Goal: Task Accomplishment & Management: Use online tool/utility

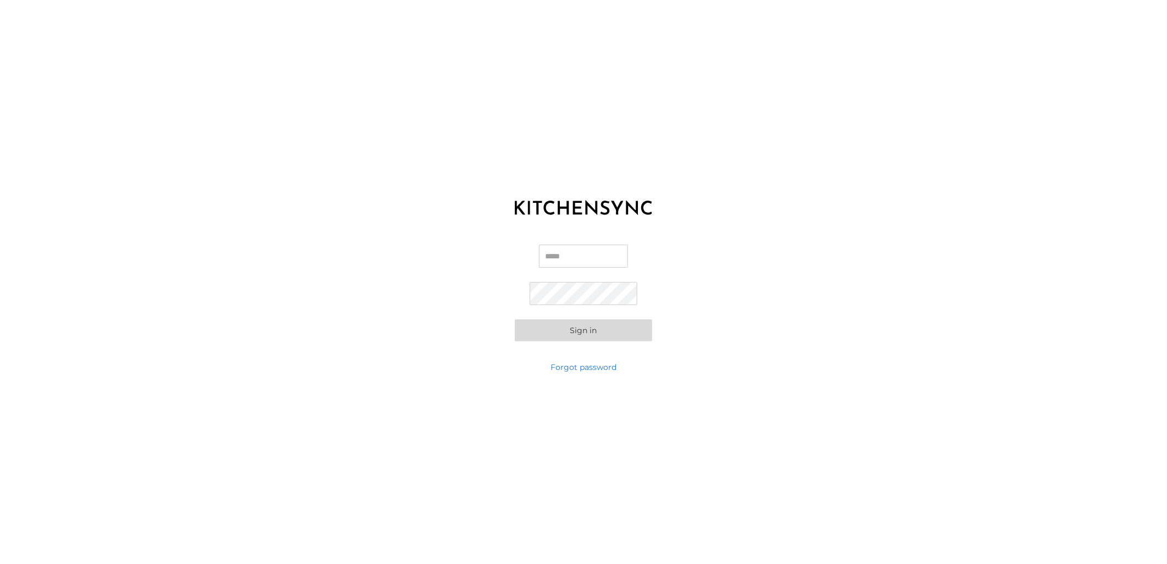
click at [583, 261] on input "Email" at bounding box center [583, 255] width 89 height 23
click at [580, 263] on input "Email" at bounding box center [583, 255] width 89 height 23
click at [577, 268] on label "Email" at bounding box center [583, 260] width 89 height 32
click at [577, 268] on input "Email" at bounding box center [583, 255] width 89 height 23
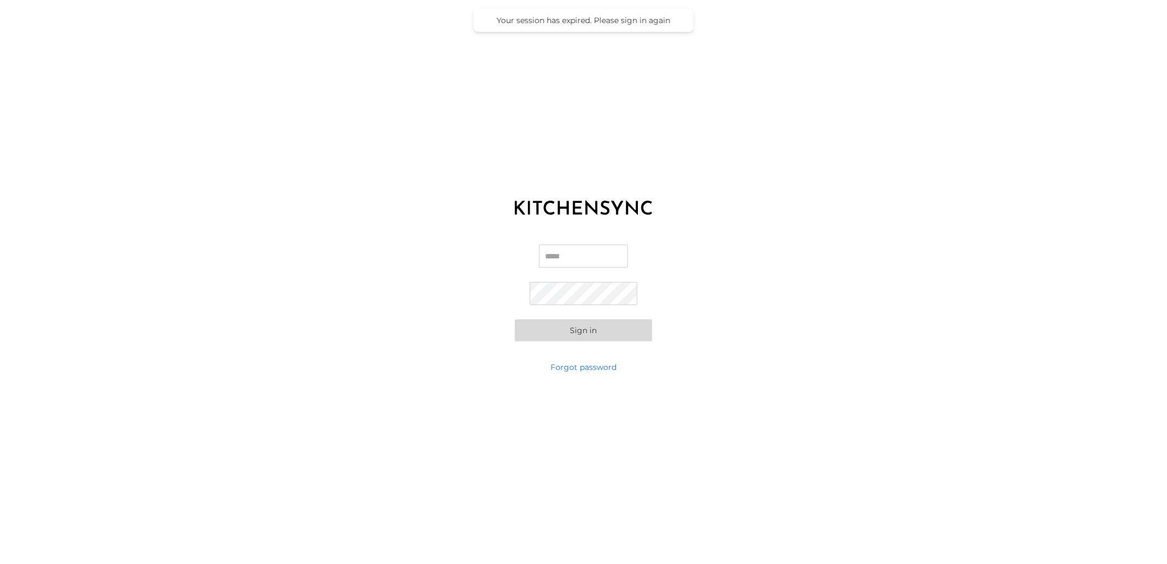
click at [581, 256] on input "Email" at bounding box center [583, 255] width 89 height 23
click at [584, 257] on input "Email" at bounding box center [583, 255] width 89 height 23
type input "**********"
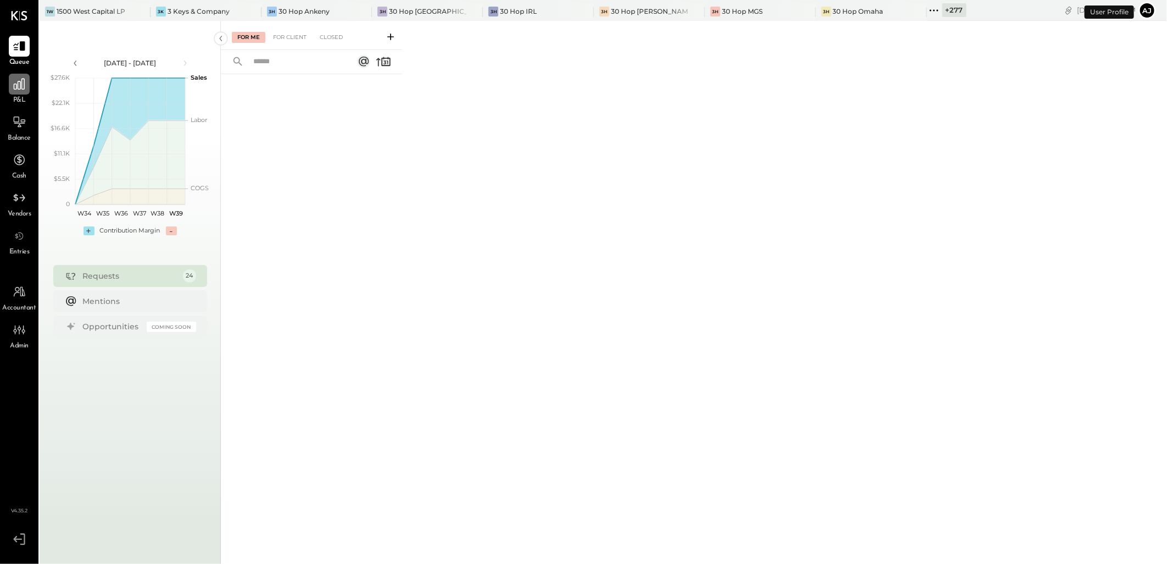
click at [23, 80] on icon at bounding box center [19, 84] width 14 height 14
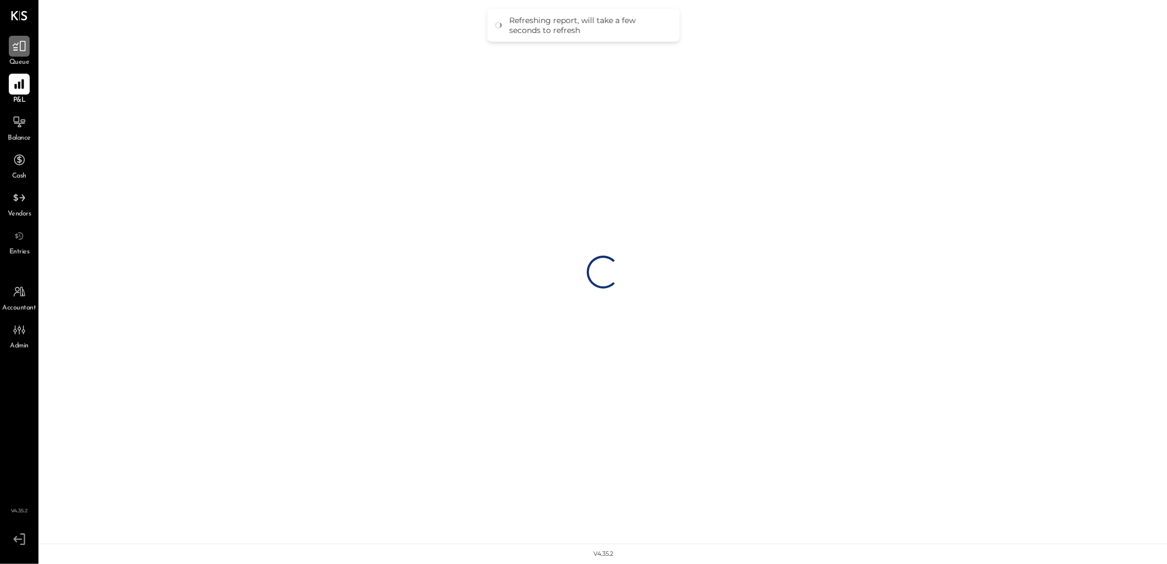
click at [24, 53] on div at bounding box center [19, 46] width 21 height 21
click at [22, 79] on icon at bounding box center [19, 84] width 11 height 11
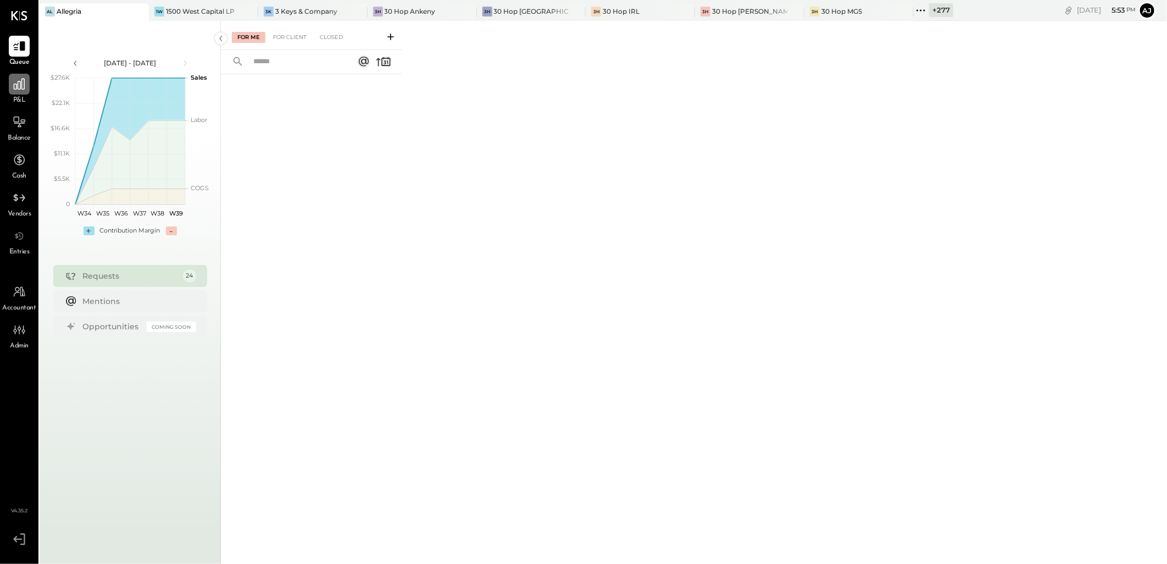
click at [18, 88] on icon at bounding box center [19, 84] width 11 height 11
